Goal: Transaction & Acquisition: Purchase product/service

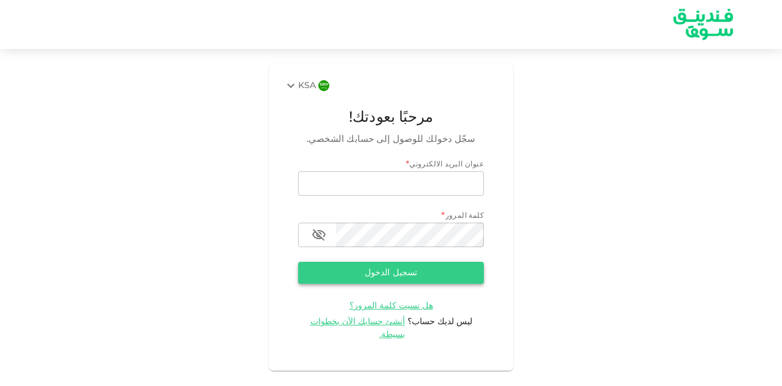
type input "[EMAIL_ADDRESS][DOMAIN_NAME]"
click at [434, 271] on button "تسجيل الدخول" at bounding box center [391, 273] width 186 height 22
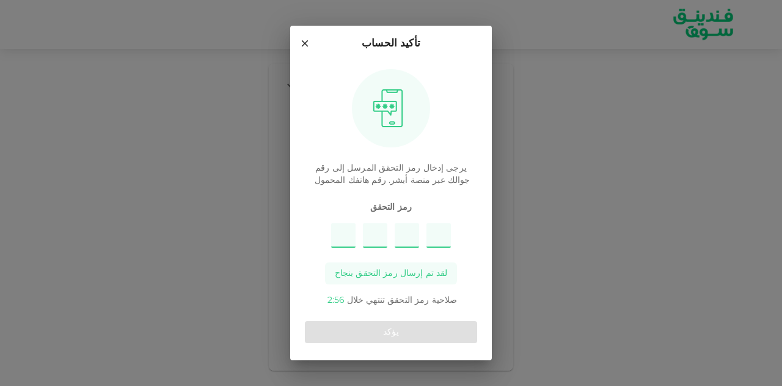
type input "2"
type input "5"
type input "8"
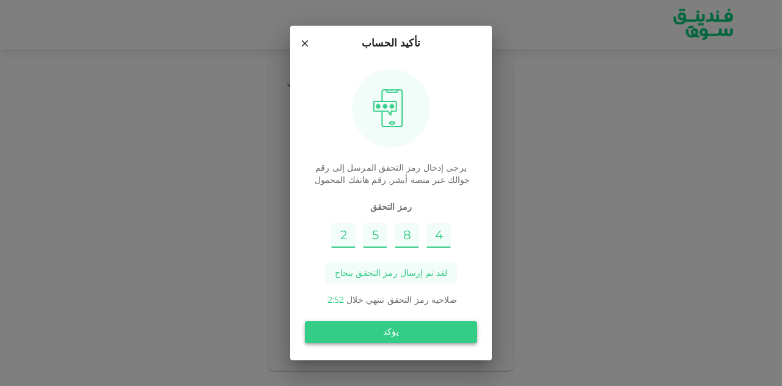
type input "4"
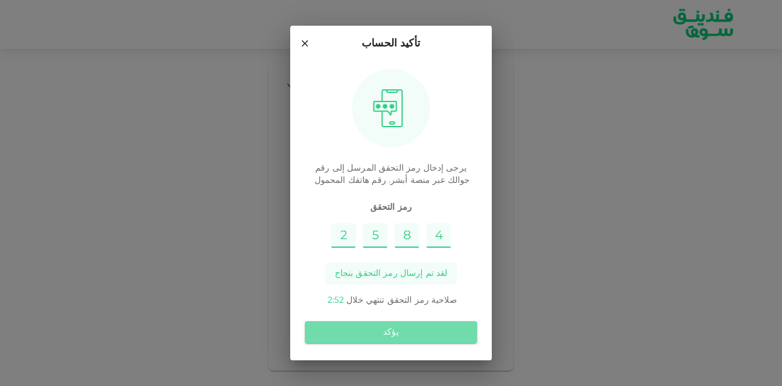
click at [418, 337] on button "يؤكد" at bounding box center [391, 332] width 172 height 22
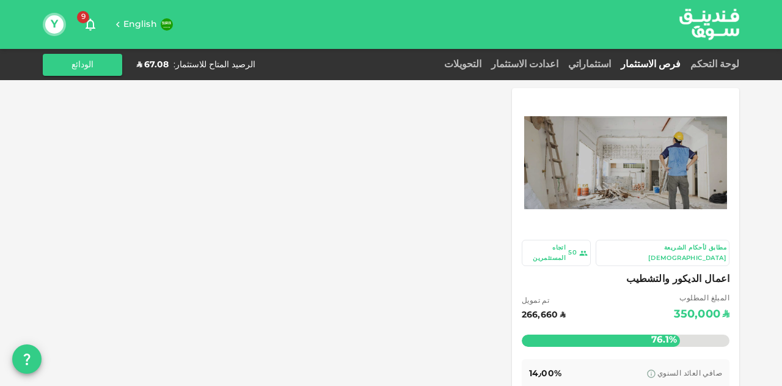
click at [623, 163] on img at bounding box center [625, 162] width 203 height 93
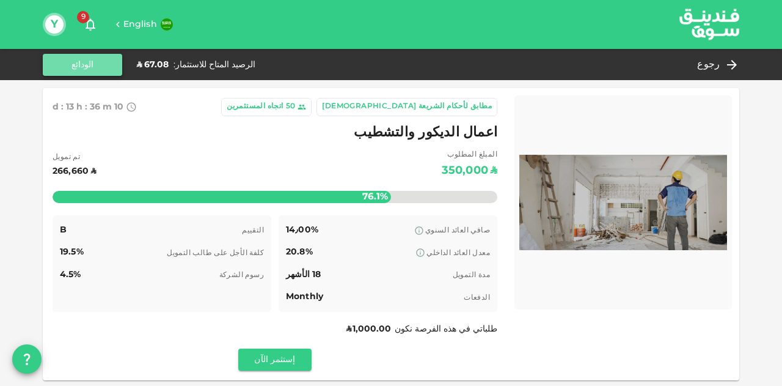
click at [87, 62] on button "الودائع" at bounding box center [82, 65] width 79 height 22
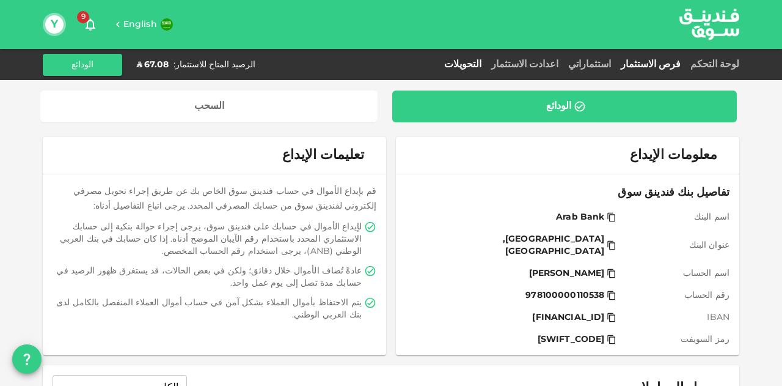
click at [670, 67] on link "فرص الاستثمار" at bounding box center [651, 64] width 70 height 9
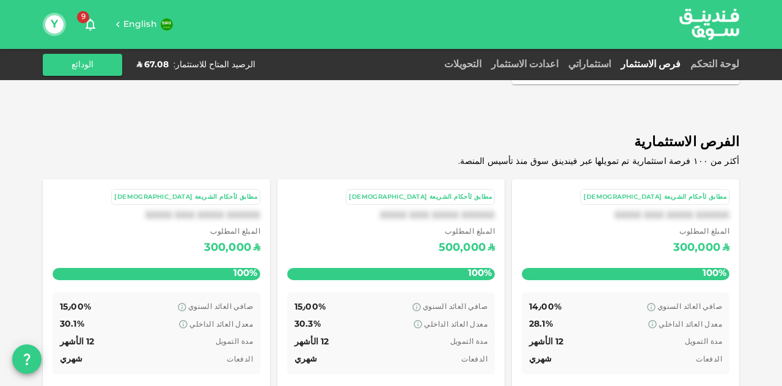
scroll to position [425, 0]
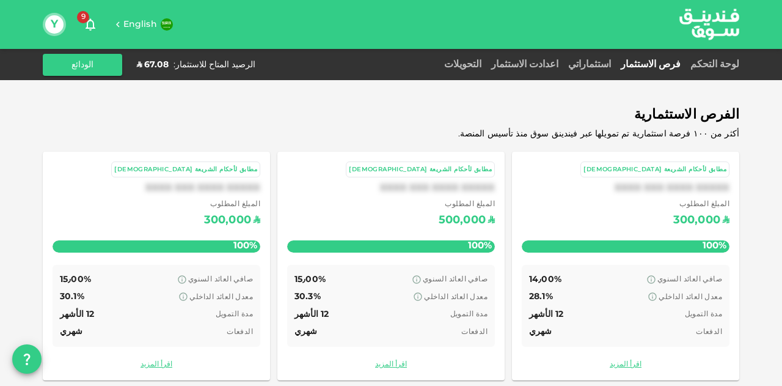
click at [244, 265] on div "صافي العائد السنوي 15٫00% معدل العائد الداخلي 30.1% مدة التمويل 12 الأشهر الدفع…" at bounding box center [157, 306] width 208 height 82
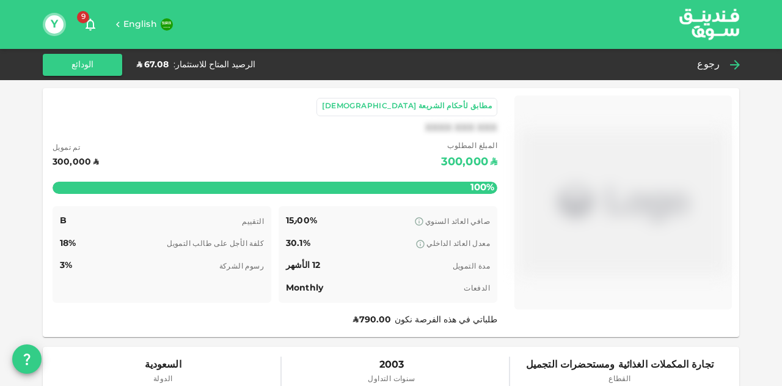
click at [738, 62] on icon at bounding box center [735, 65] width 10 height 10
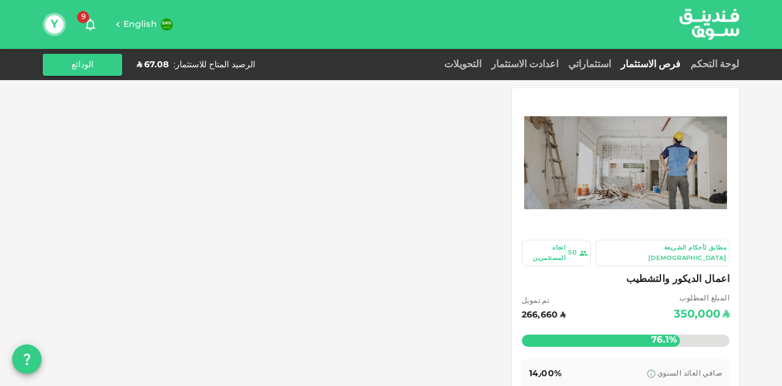
click at [678, 67] on link "فرص الاستثمار" at bounding box center [651, 64] width 70 height 9
click at [680, 62] on link "فرص الاستثمار" at bounding box center [651, 64] width 70 height 9
click at [615, 67] on link "استثماراتي" at bounding box center [590, 64] width 53 height 9
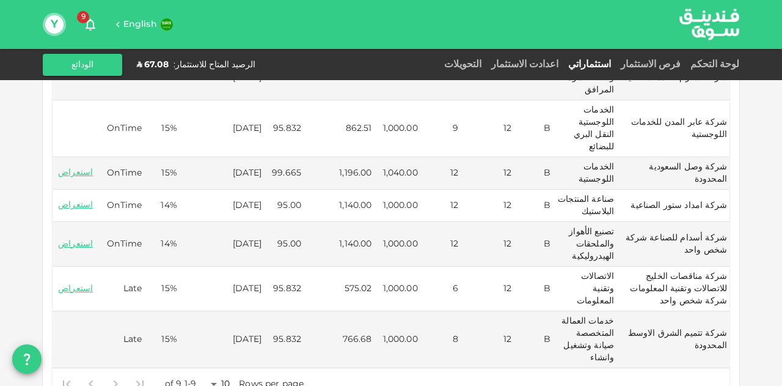
scroll to position [489, 0]
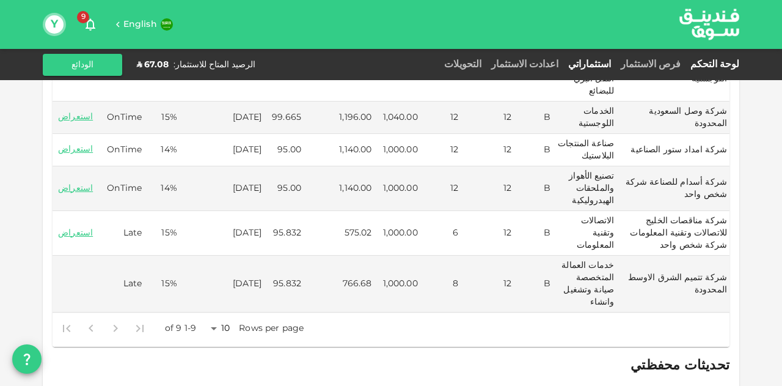
click at [733, 64] on link "لوحة التحكم" at bounding box center [713, 64] width 54 height 9
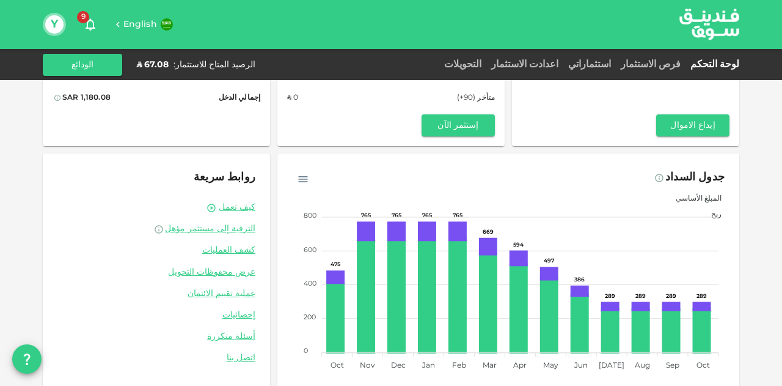
scroll to position [120, 0]
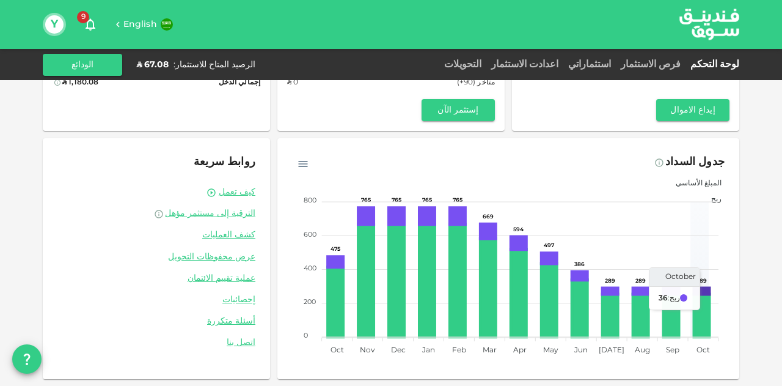
click at [707, 291] on icon at bounding box center [701, 291] width 15 height 6
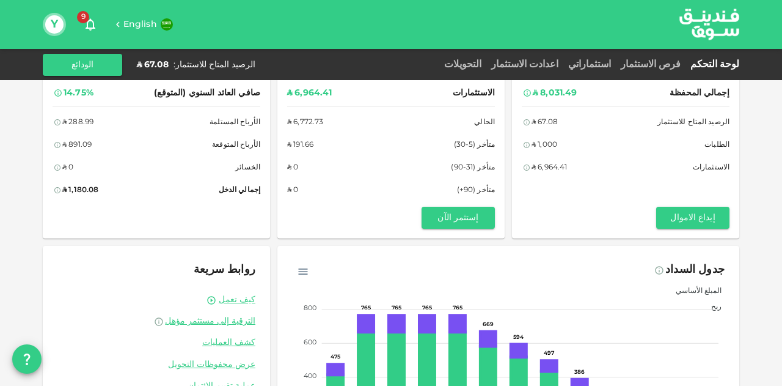
scroll to position [0, 0]
